Goal: Transaction & Acquisition: Book appointment/travel/reservation

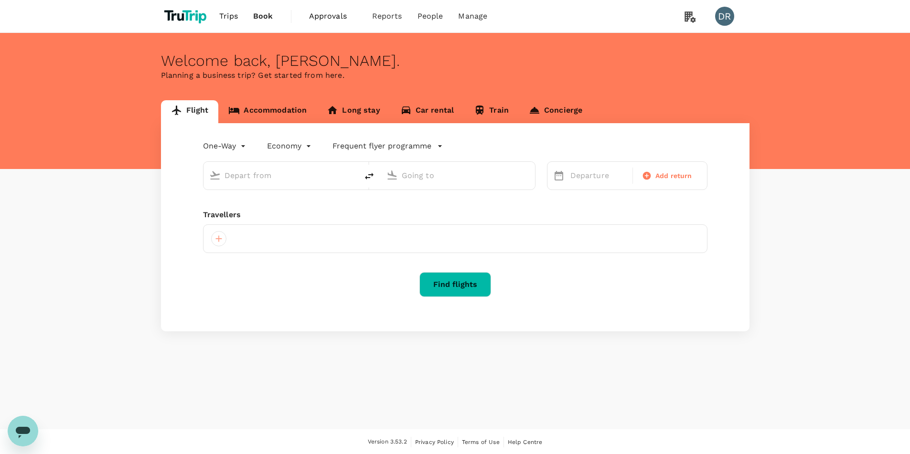
type input "roundtrip"
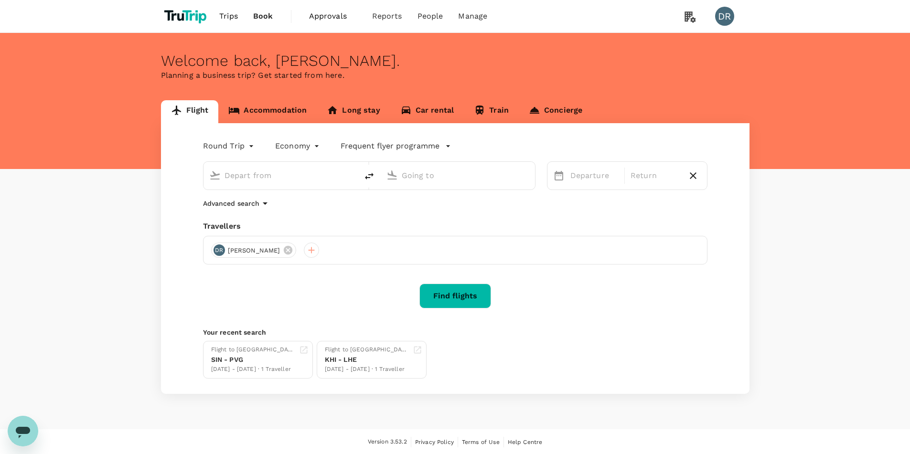
type input "Singapore Changi (SIN)"
type input "Kuala Lumpur Intl (KUL)"
